Goal: Task Accomplishment & Management: Use online tool/utility

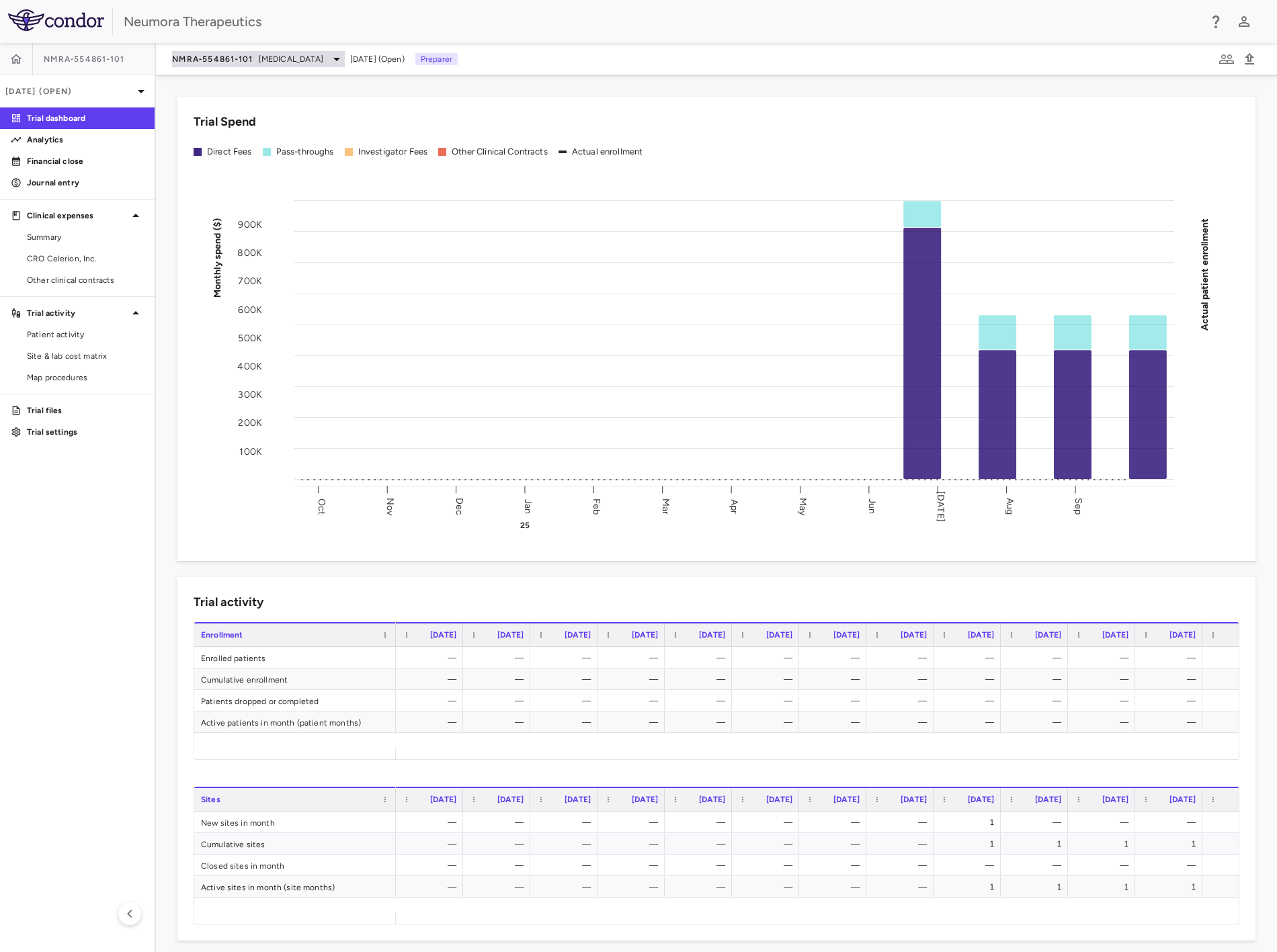
click at [250, 54] on span "NMRA‐554861‐101" at bounding box center [213, 59] width 82 height 11
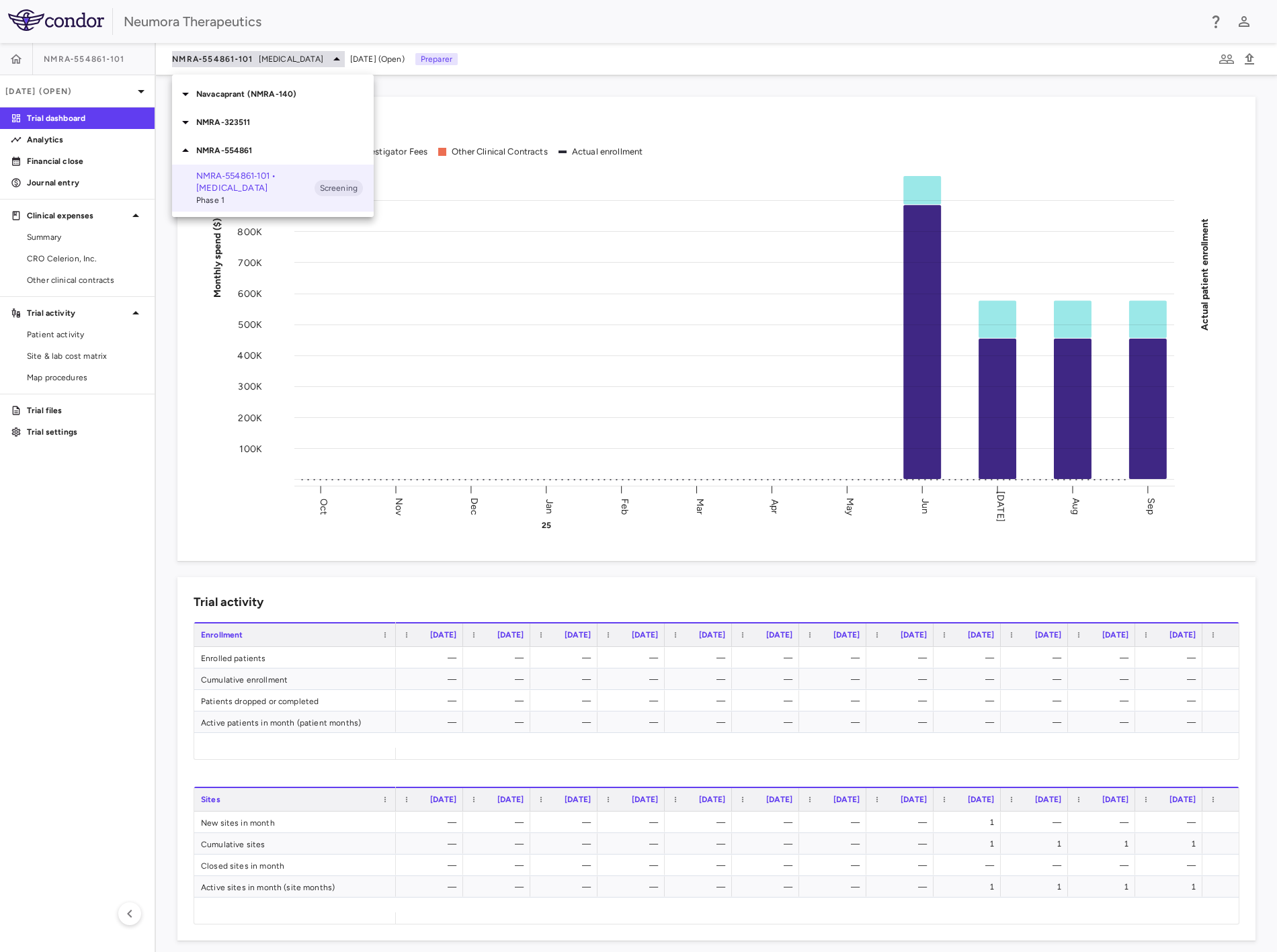
click at [250, 54] on div at bounding box center [638, 476] width 1277 height 952
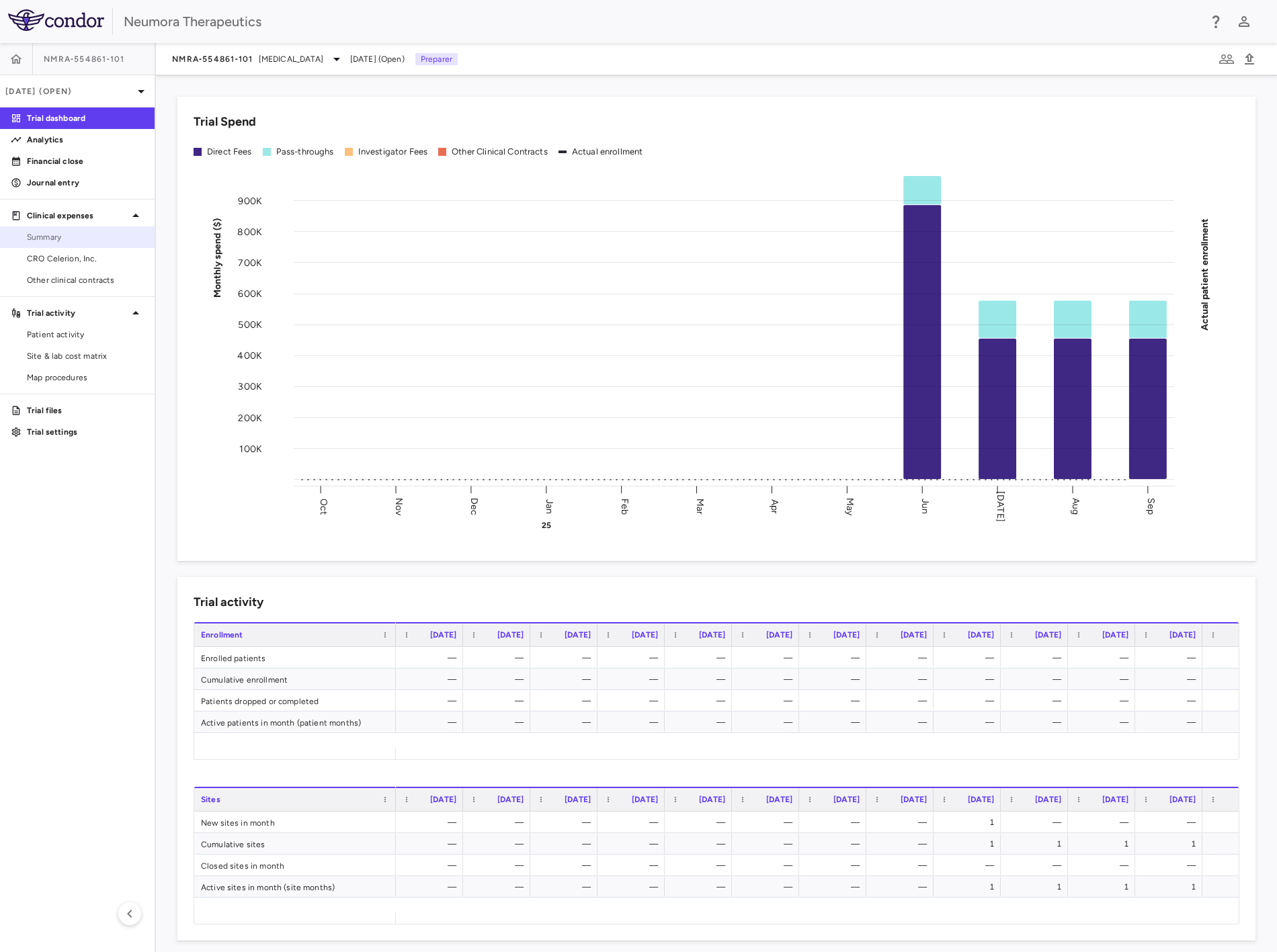
click at [86, 239] on span "Summary" at bounding box center [86, 237] width 117 height 12
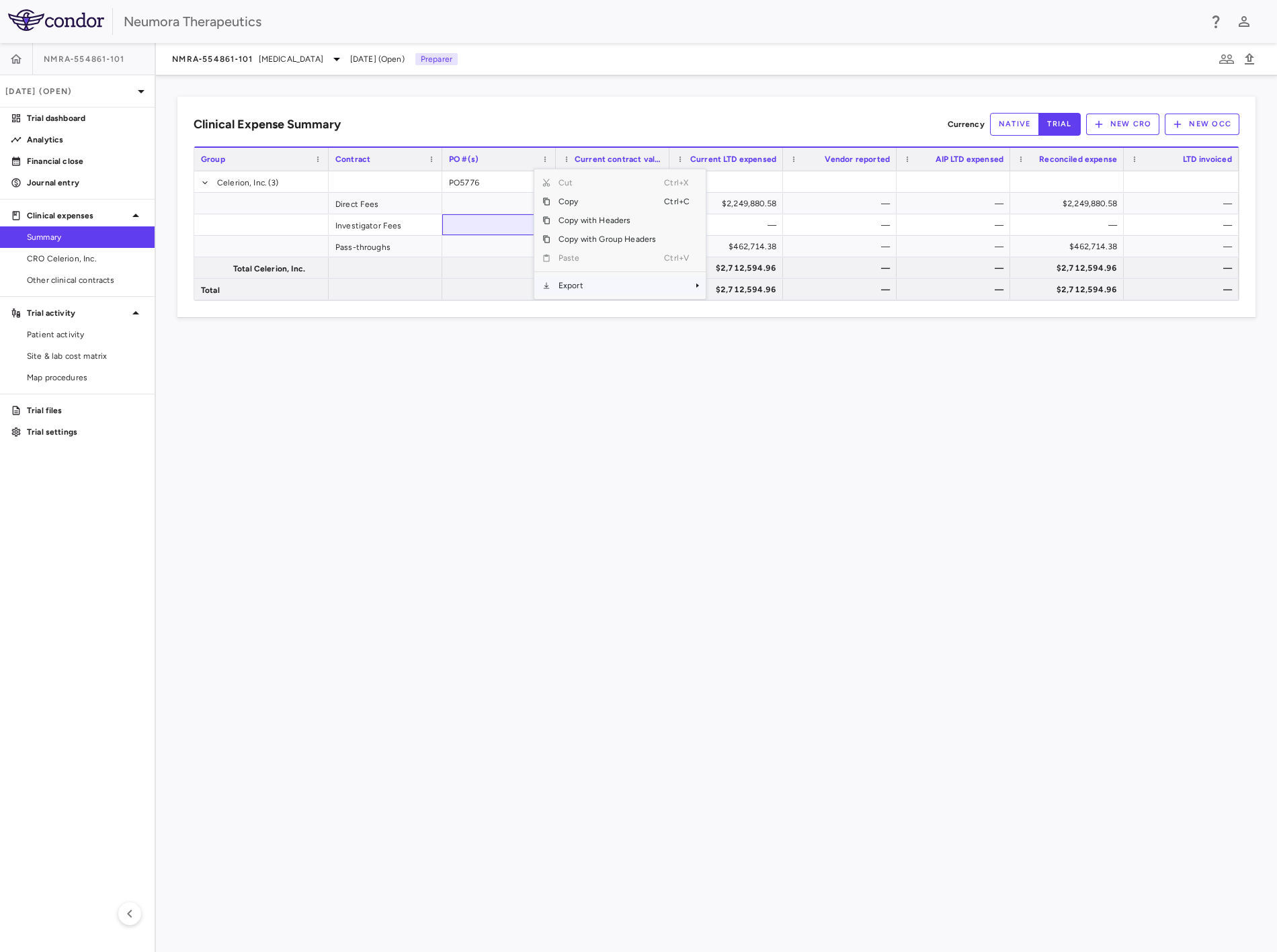
click at [604, 286] on span "Export" at bounding box center [607, 286] width 113 height 19
click at [757, 261] on span "CSV Export" at bounding box center [751, 267] width 64 height 19
click at [693, 397] on div "Clinical Expense Summary Currency native trial New CRO New OCC Press SPACE to s…" at bounding box center [716, 514] width 1121 height 877
click at [819, 402] on div "Clinical Expense Summary Currency native trial New CRO New OCC Press SPACE to s…" at bounding box center [716, 514] width 1121 height 877
click at [1111, 368] on div "Clinical Expense Summary Currency native trial New CRO New OCC Press SPACE to s…" at bounding box center [716, 514] width 1121 height 877
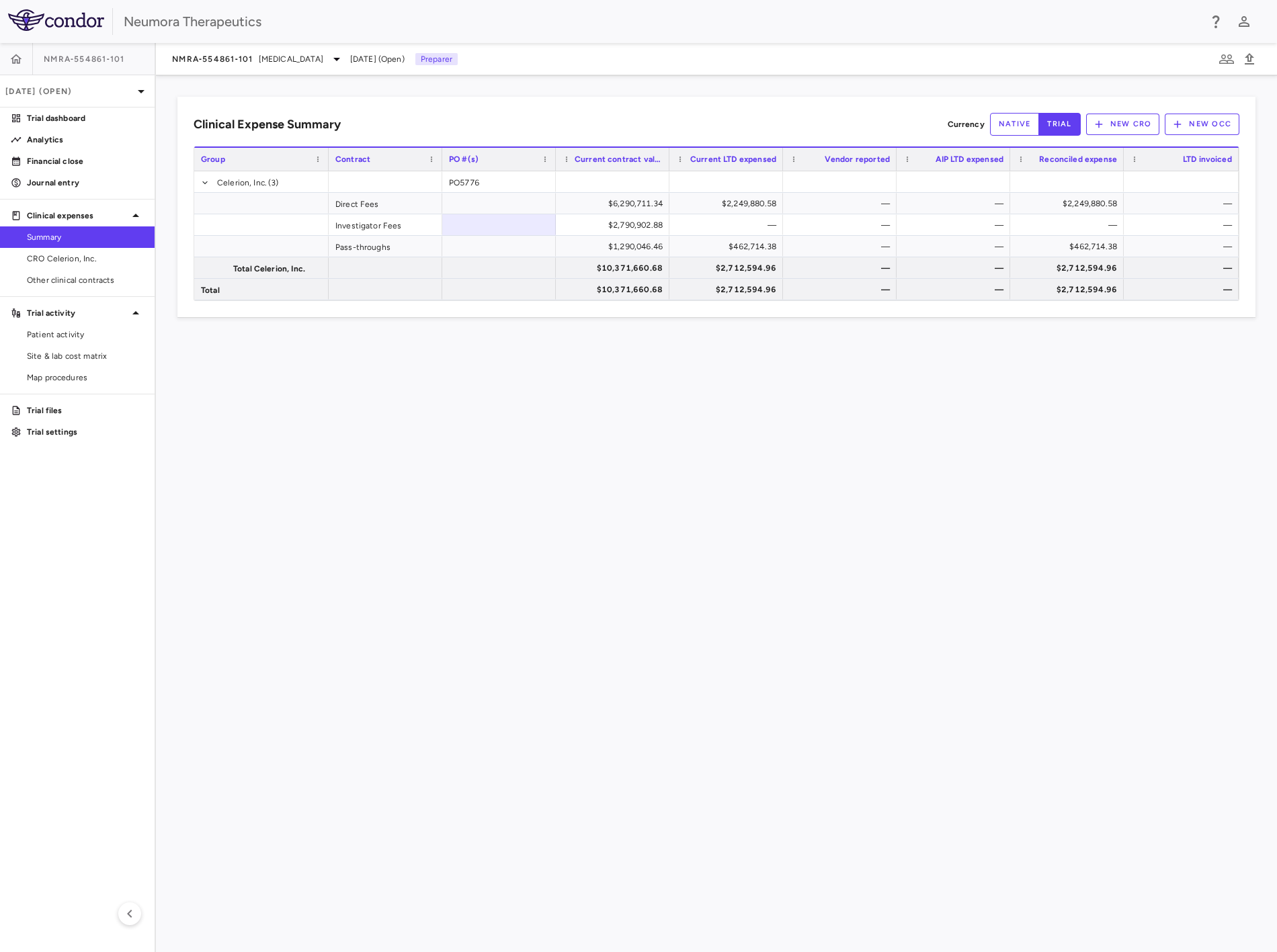
click at [755, 419] on div "Clinical Expense Summary Currency native trial New CRO New OCC Press SPACE to s…" at bounding box center [716, 514] width 1121 height 877
click at [432, 418] on div "Clinical Expense Summary Currency native trial New CRO New OCC Press SPACE to s…" at bounding box center [716, 514] width 1121 height 877
click at [441, 413] on div "Clinical Expense Summary Currency native trial New CRO New OCC Press SPACE to s…" at bounding box center [716, 514] width 1121 height 877
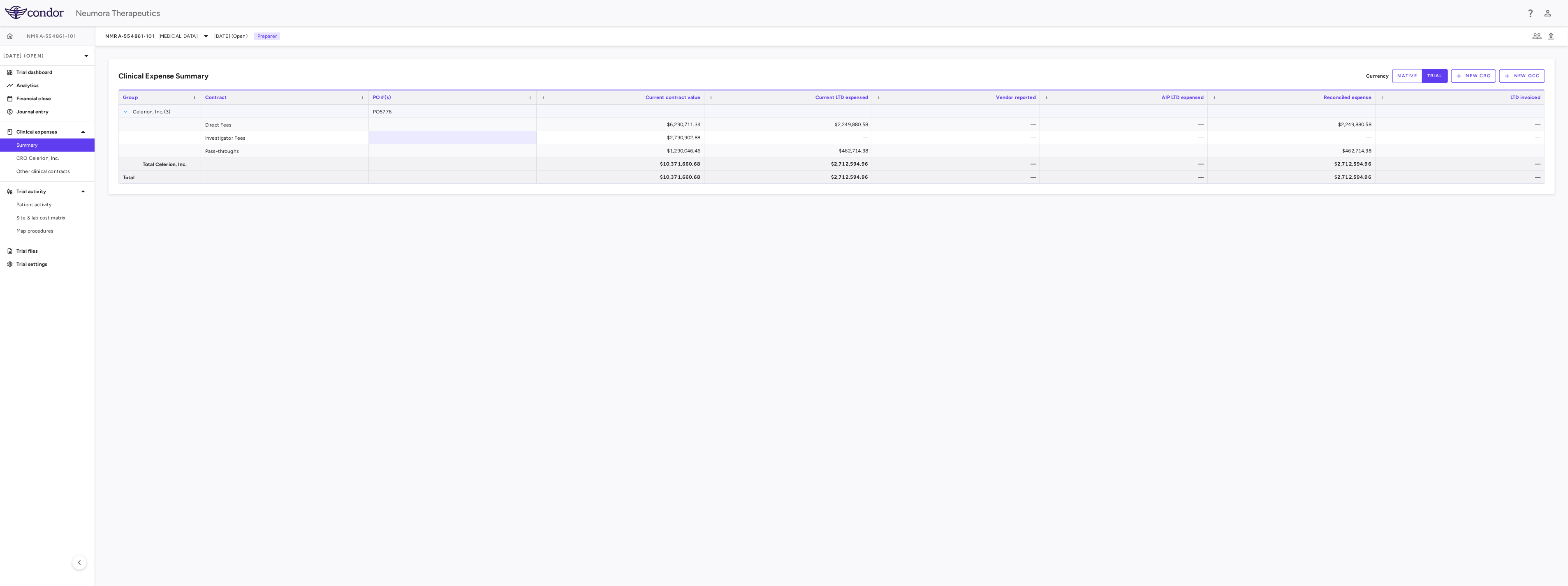
click at [126, 110] on span at bounding box center [125, 112] width 5 height 5
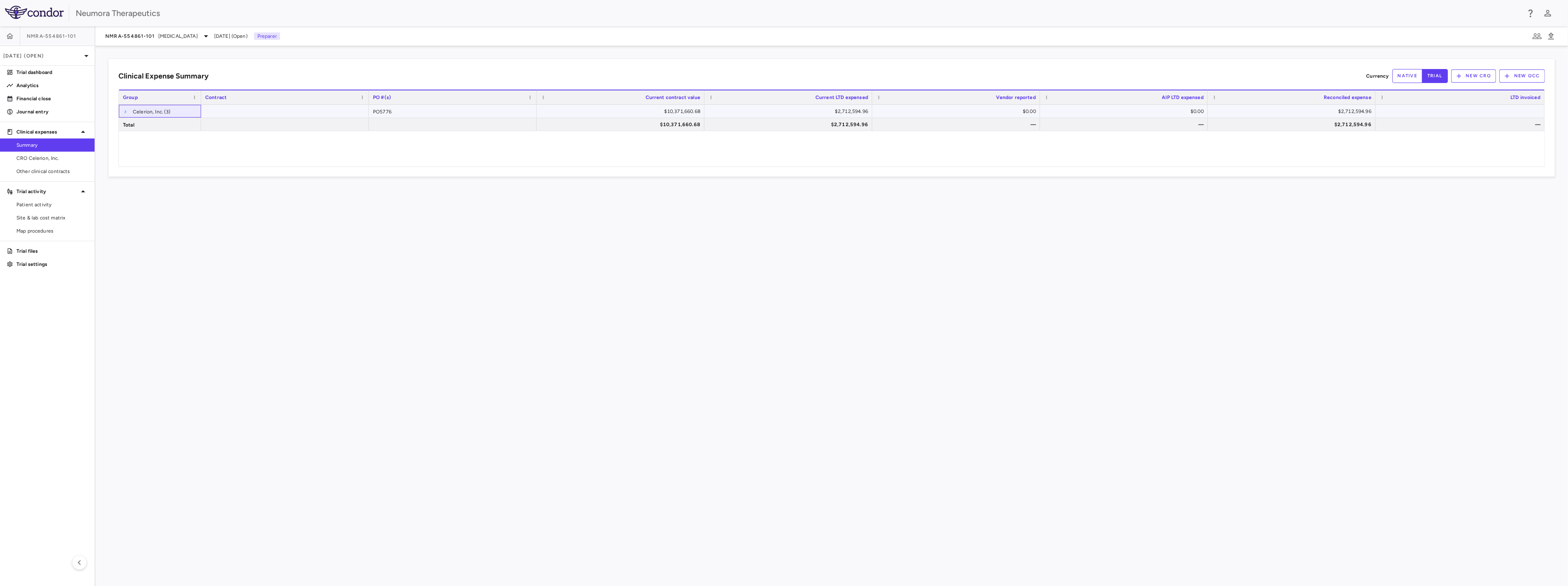
click at [126, 110] on span at bounding box center [125, 112] width 5 height 5
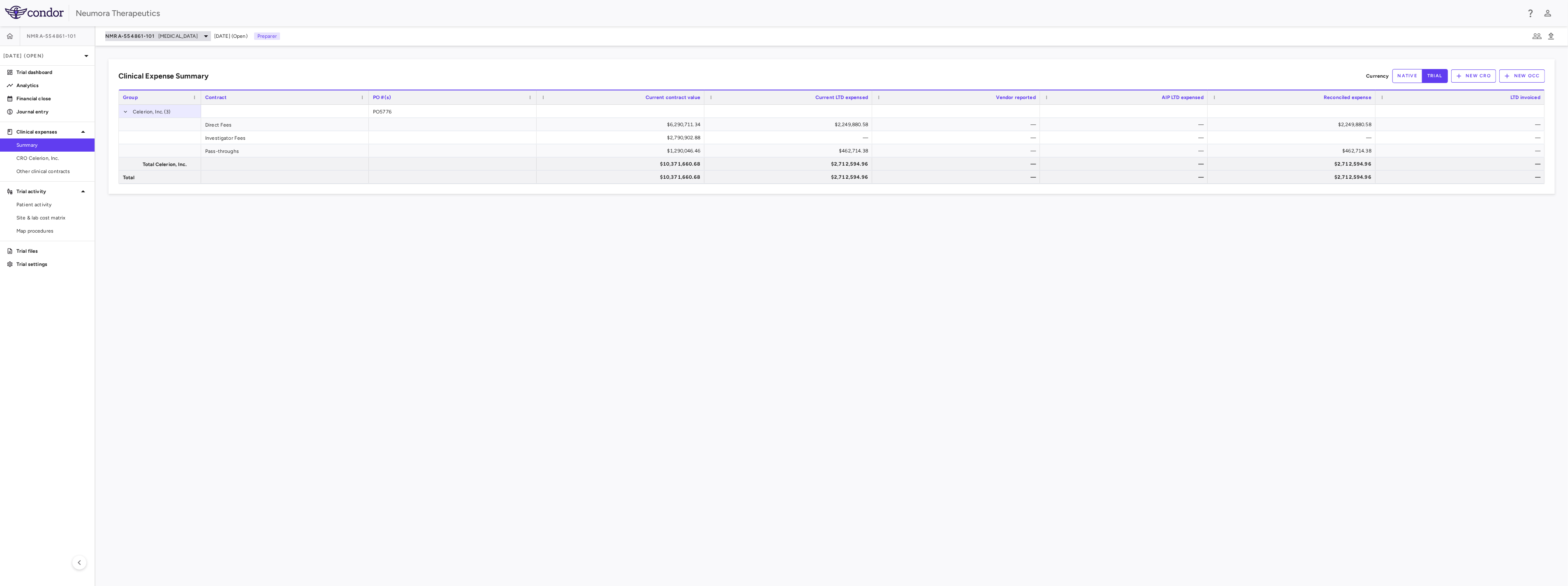
click at [166, 33] on span "Schizophrenia" at bounding box center [178, 36] width 40 height 7
click at [166, 33] on div at bounding box center [784, 293] width 1568 height 586
click at [9, 35] on icon "button" at bounding box center [10, 37] width 9 height 9
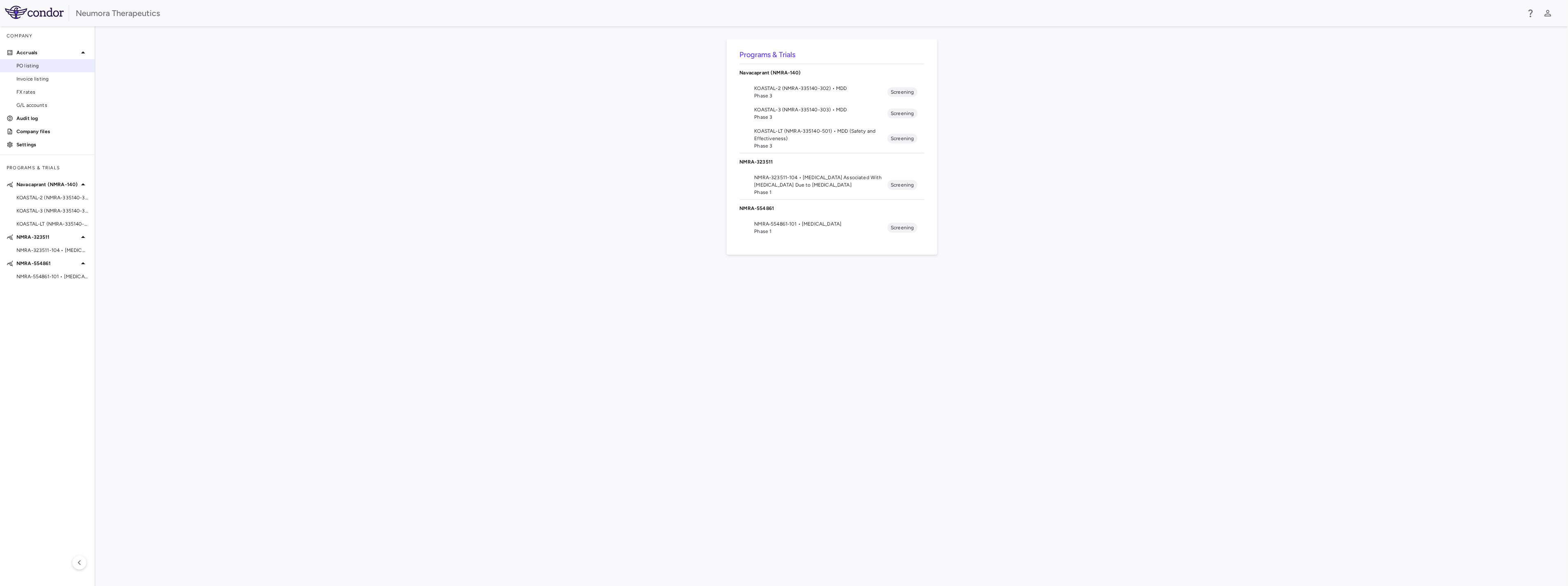
click at [45, 63] on span "PO listing" at bounding box center [52, 66] width 72 height 7
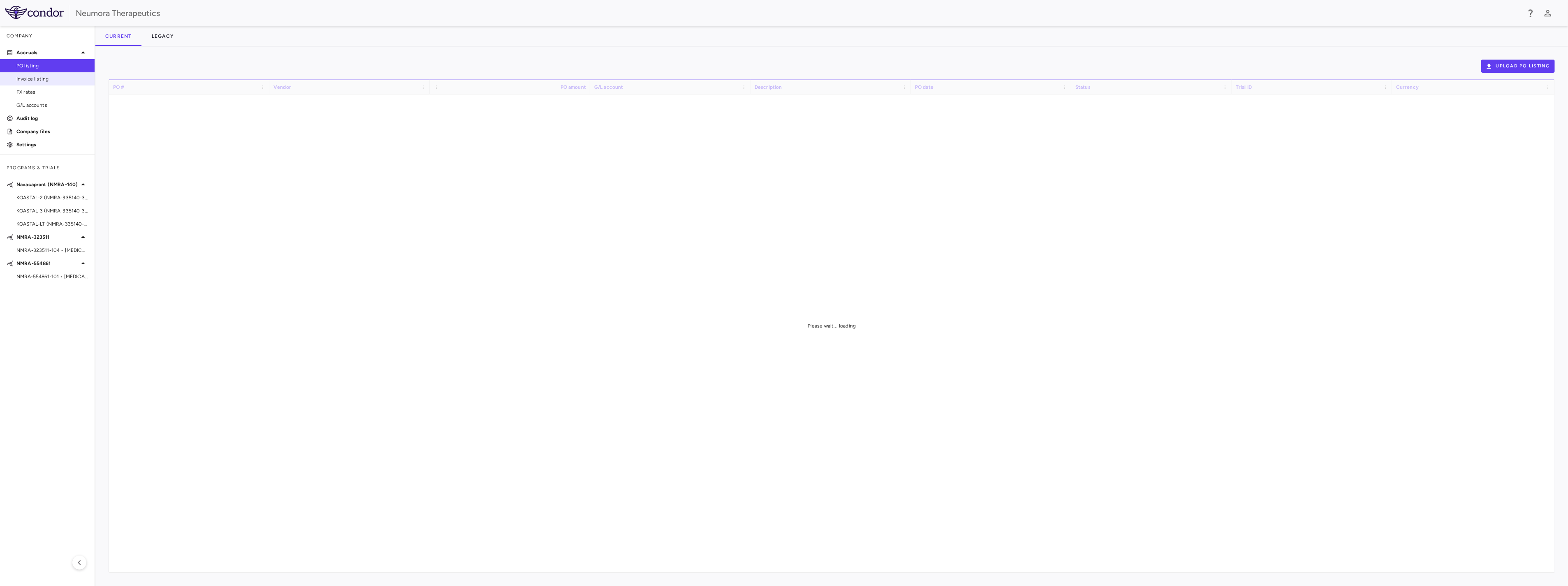
click at [35, 76] on span "Invoice listing" at bounding box center [52, 79] width 72 height 7
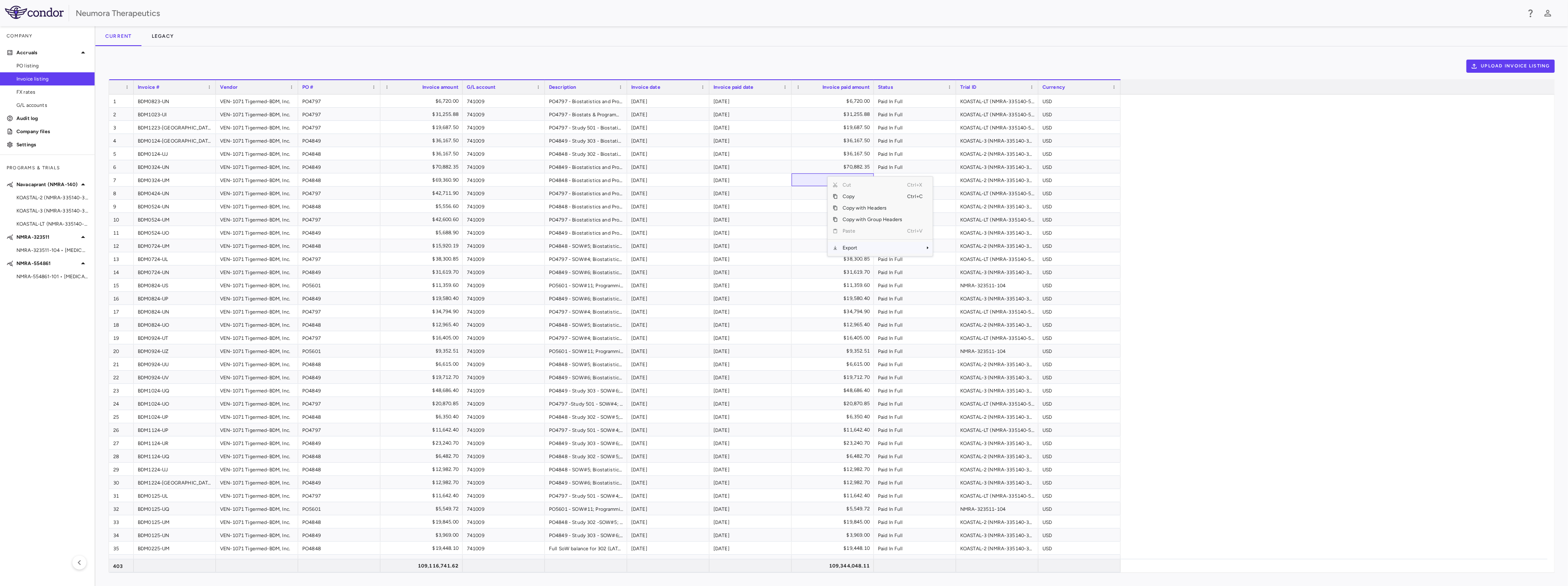
click at [781, 251] on span "Export" at bounding box center [872, 248] width 69 height 12
click at [781, 260] on span "Excel Export" at bounding box center [961, 262] width 39 height 12
